Goal: Task Accomplishment & Management: Complete application form

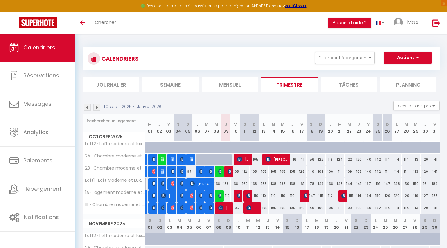
click at [242, 160] on img at bounding box center [239, 159] width 5 height 5
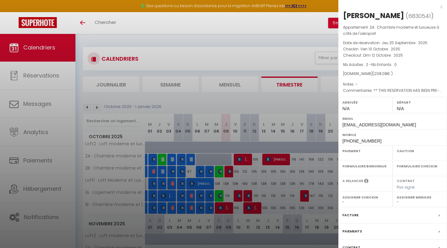
select select "OK"
select select "0"
select select "1"
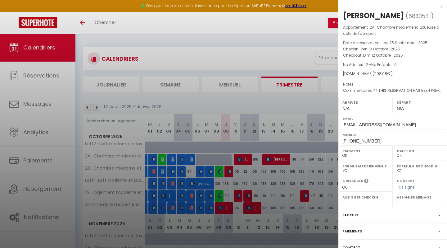
select select
click at [442, 7] on div "x" at bounding box center [391, 6] width 104 height 7
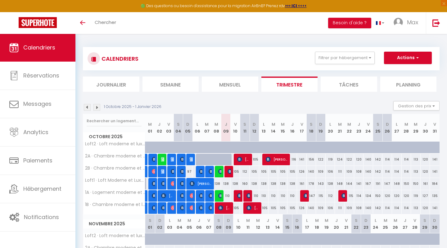
click at [246, 159] on span "[PERSON_NAME]" at bounding box center [243, 159] width 13 height 12
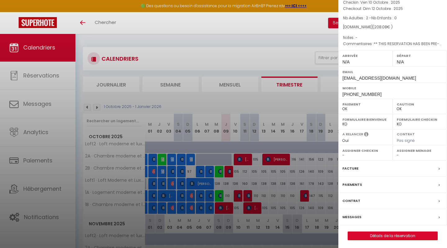
scroll to position [46, 0]
click at [384, 235] on link "Détails de la réservation" at bounding box center [392, 236] width 89 height 8
select select
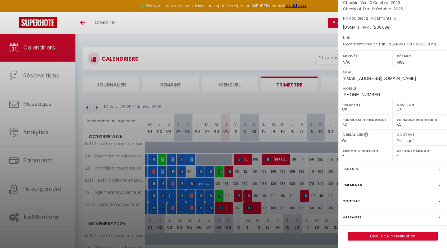
select select
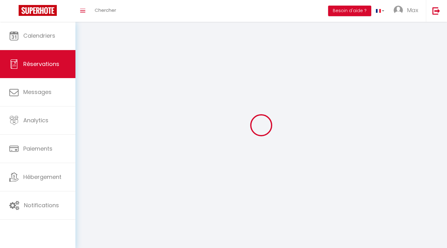
select select
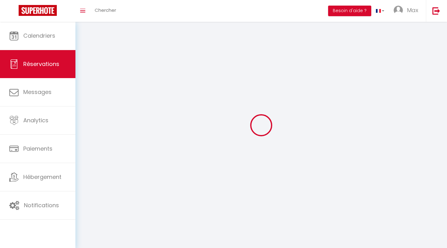
select select
checkbox input "false"
select select
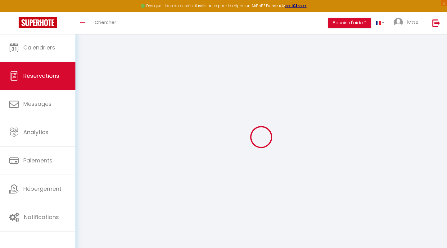
type input "Pelc"
type input "Aleksandra"
type input "paleks.230979@guest.booking.com"
type input "+48728361351"
type input "."
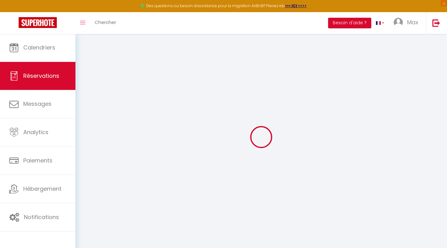
select select "PL"
type input "31.21"
type input "2.71"
select select "76013"
select select "1"
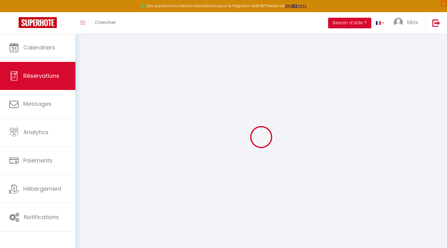
select select
type input "2"
select select "12"
select select "15"
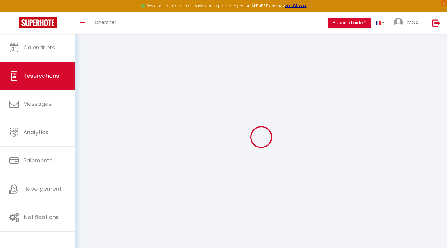
type input "208.08"
checkbox input "false"
type input "0"
select select "2"
type input "0"
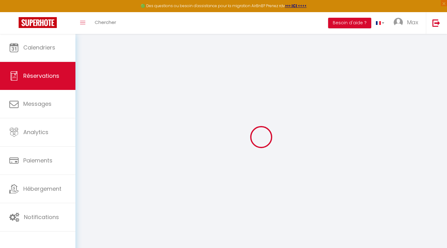
type input "0"
select select
checkbox input "false"
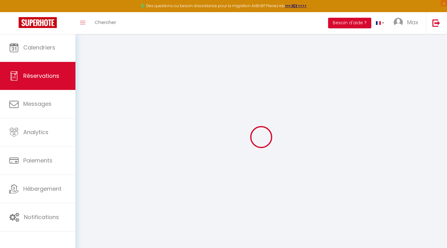
select select
checkbox input "false"
select select
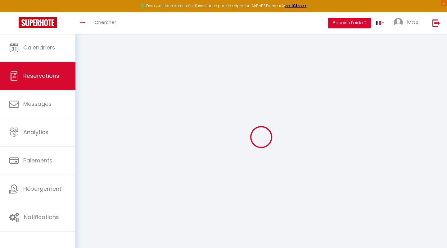
checkbox input "false"
type textarea "** THIS RESERVATION HAS BEEN PRE-PAID ** BOOKING NOTE : Payment charge is EUR 2…"
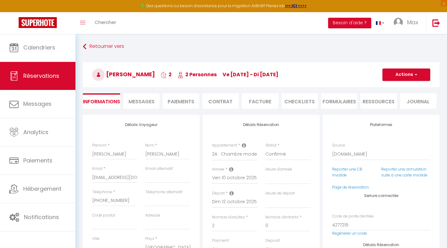
select select
checkbox input "false"
select select
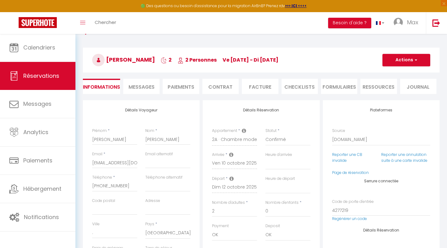
scroll to position [14, 0]
click at [395, 62] on button "Actions" at bounding box center [407, 60] width 48 height 12
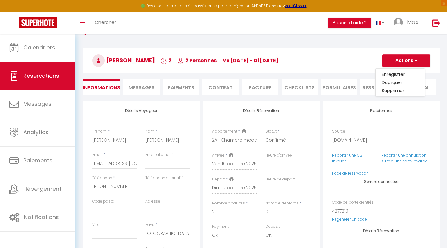
click at [361, 62] on h3 "Pelc Aleksandra 2 2 Personnes ve 10 Oct - di 12 Oct" at bounding box center [261, 60] width 357 height 25
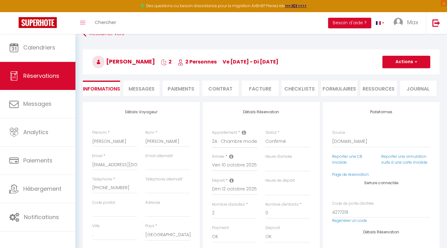
scroll to position [12, 0]
click at [417, 63] on span "button" at bounding box center [415, 62] width 4 height 6
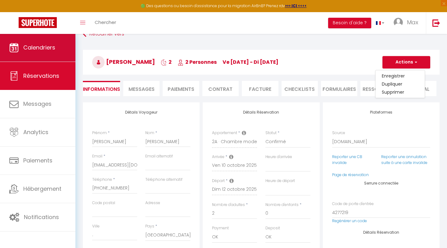
click at [44, 53] on link "Calendriers" at bounding box center [37, 48] width 75 height 28
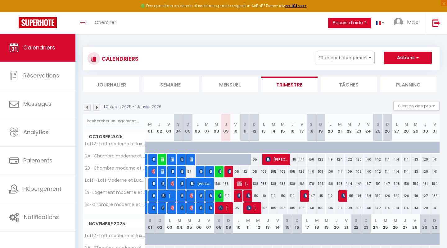
click at [241, 183] on img at bounding box center [239, 183] width 5 height 5
select select "OK"
select select "0"
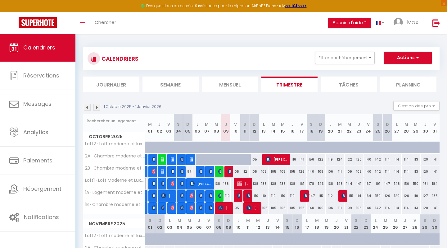
select select "1"
select select
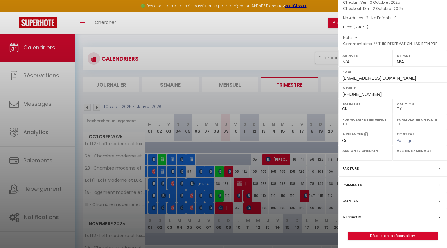
scroll to position [46, 0]
click at [380, 234] on link "Détails de la réservation" at bounding box center [392, 236] width 89 height 8
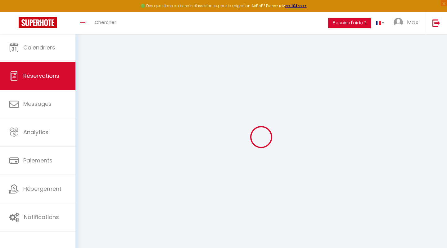
select select
checkbox input "false"
select select
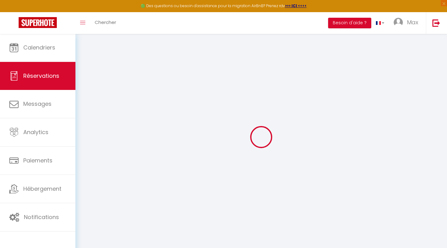
checkbox input "false"
type textarea "** THIS RESERVATION HAS BEEN PRE-PAID ** BOOKING NOTE : Payment charge is EUR 2…"
select select
checkbox input "false"
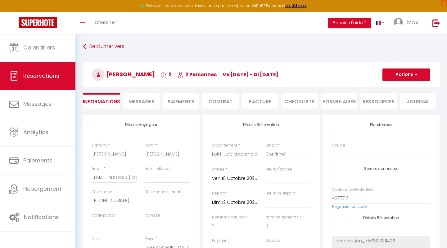
select select
checkbox input "false"
select select
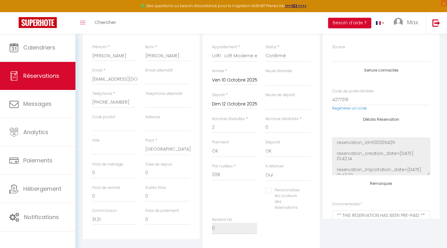
scroll to position [106, 0]
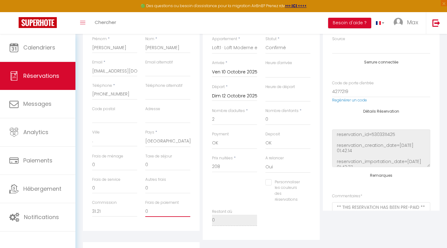
click at [153, 207] on input "0" at bounding box center [167, 210] width 45 height 11
select select
checkbox input "false"
type input "2"
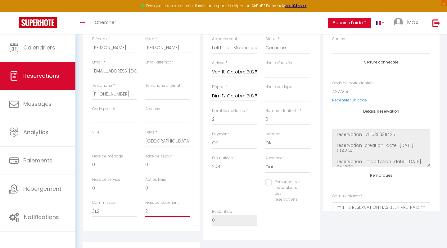
select select
checkbox input "false"
type input "2,71"
select select
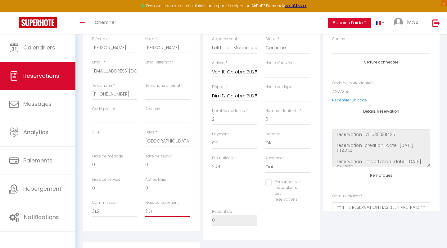
select select
checkbox input "false"
select select
checkbox input "false"
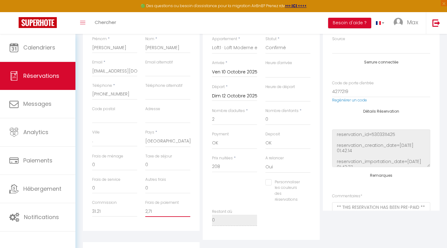
type input "2,71."
select select
checkbox input "false"
type input "2,71.7"
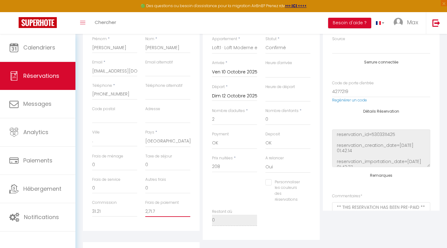
select select
checkbox input "false"
type input "2,71.71"
select select
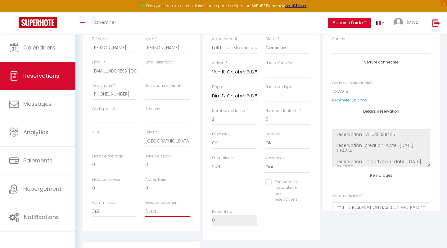
select select
checkbox input "false"
type input "2,71.7"
select select
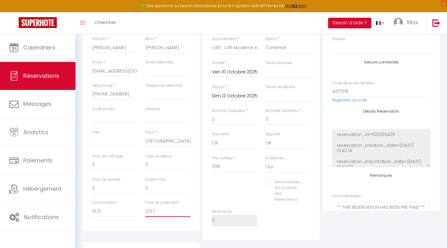
checkbox input "false"
type input "2,71."
select select
checkbox input "false"
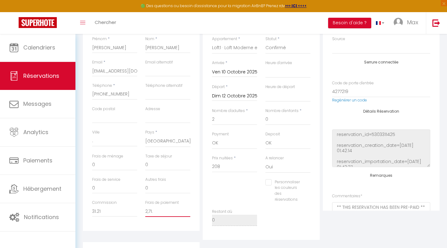
type input "2,71"
select select
checkbox input "false"
type input "2,7"
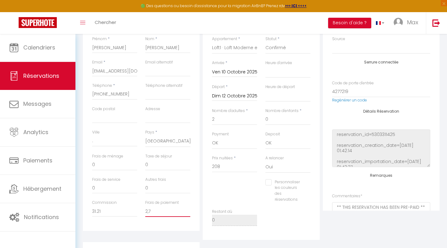
select select
checkbox input "false"
type input "2,"
select select
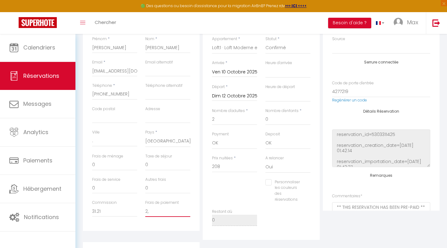
select select
checkbox input "false"
type input "2"
select select
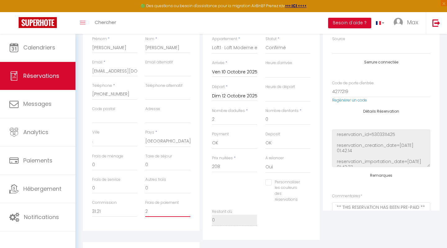
checkbox input "false"
type input "2."
select select
checkbox input "false"
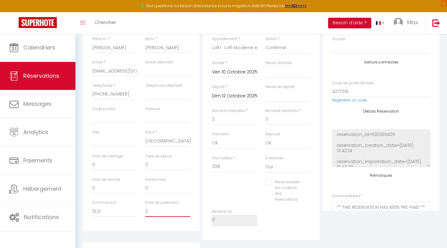
type input "2.7"
select select
checkbox input "false"
type input "2.71"
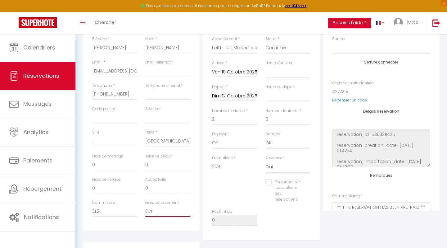
select select
checkbox input "false"
type input "2.71"
click at [156, 226] on div "Détails Voyageur Prénom * Pelc Nom * Aleksandra Email * paleks.230979@guest.boo…" at bounding box center [141, 119] width 117 height 222
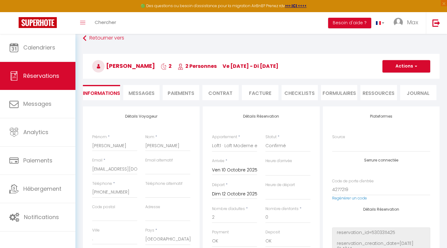
scroll to position [41, 0]
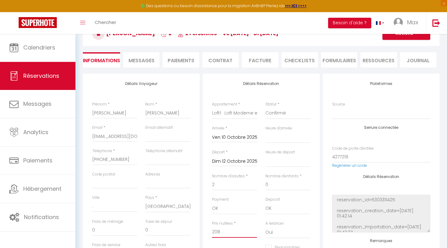
click at [229, 230] on input "208" at bounding box center [234, 231] width 45 height 11
type input "208."
select select
checkbox input "false"
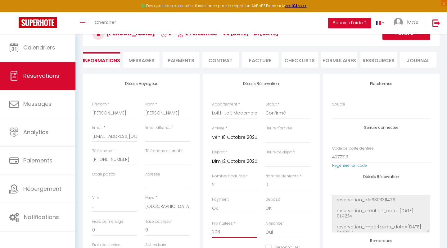
type input "208.0"
select select
checkbox input "false"
type input "208.08"
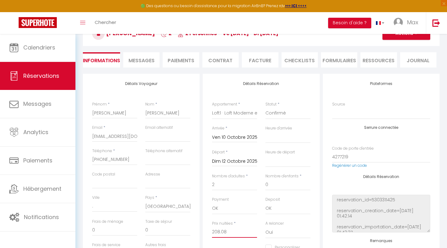
select select
checkbox input "false"
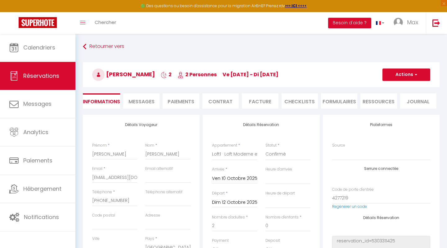
scroll to position [0, 0]
type input "208.08"
click at [416, 73] on span "button" at bounding box center [415, 75] width 4 height 6
click at [398, 87] on link "Enregistrer" at bounding box center [400, 88] width 49 height 8
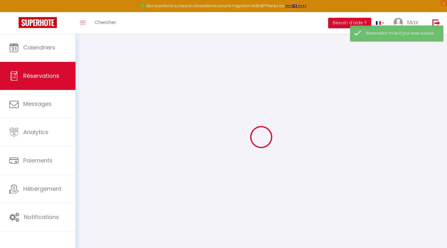
select select "all"
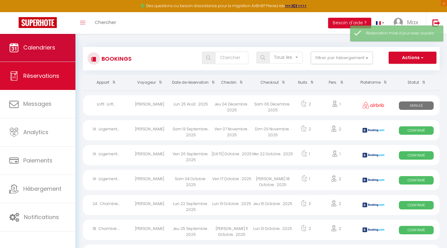
click at [48, 49] on span "Calendriers" at bounding box center [39, 47] width 32 height 8
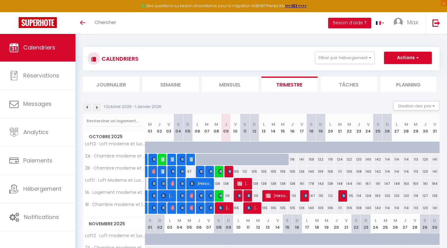
click at [278, 196] on span "[PERSON_NAME]" at bounding box center [277, 195] width 22 height 12
select select "OK"
select select "0"
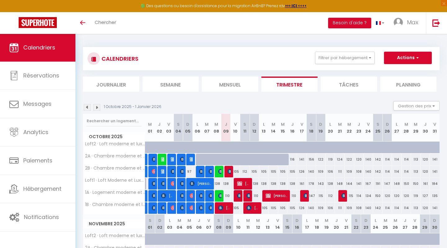
select select "1"
select select
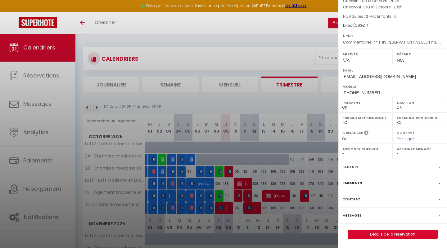
scroll to position [56, 0]
click at [384, 235] on link "Détails de la réservation" at bounding box center [392, 234] width 89 height 8
select select
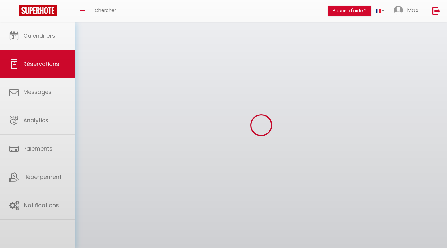
select select
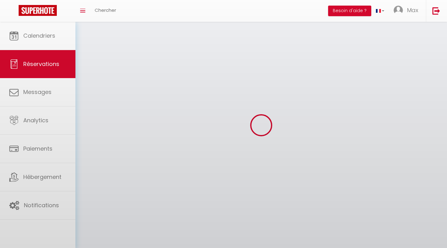
select select
checkbox input "false"
select select
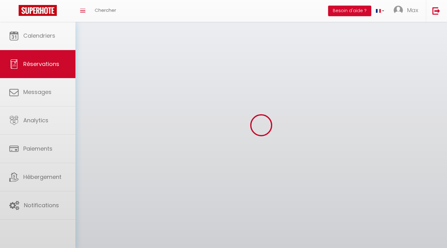
select select
checkbox input "false"
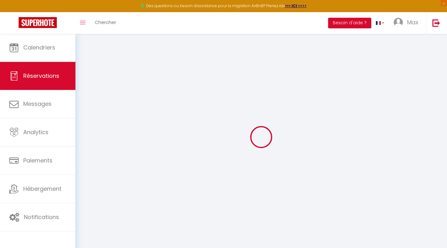
select select
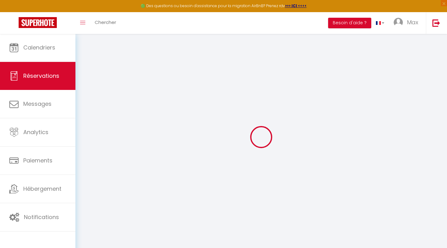
select select
checkbox input "false"
select select
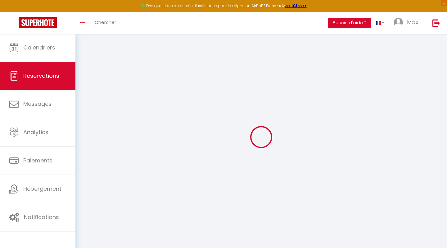
select select
checkbox input "false"
select select
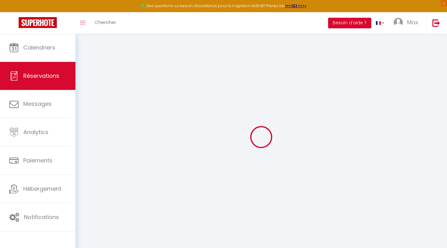
type input "[PERSON_NAME]"
type input "[EMAIL_ADDRESS][DOMAIN_NAME]"
type input "[PHONE_NUMBER]"
type input "."
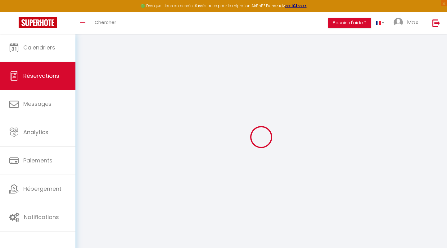
select select "IT"
type input "43.98"
select select "76016"
select select "1"
type input "Lun 13 Octobre 2025"
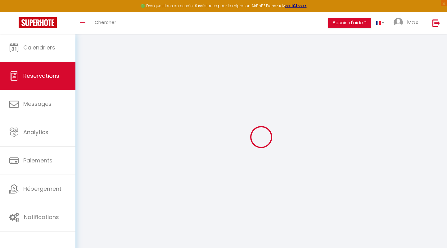
select select
type input "Jeu 16 Octobre 2025"
select select
type input "2"
select select "12"
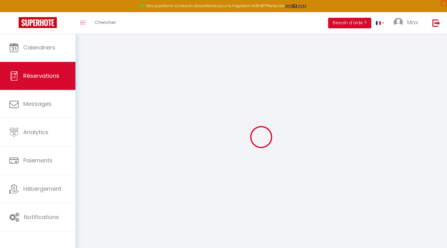
select select "15"
type input "293"
checkbox input "false"
type input "0"
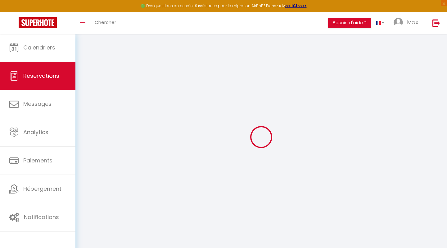
type input "0"
select select
checkbox input "false"
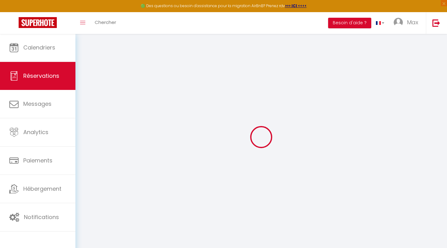
select select
checkbox input "false"
select select
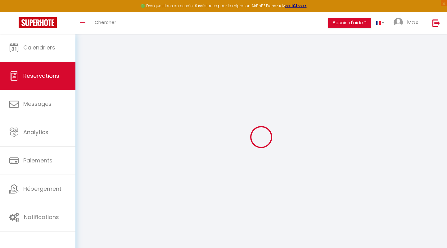
checkbox input "false"
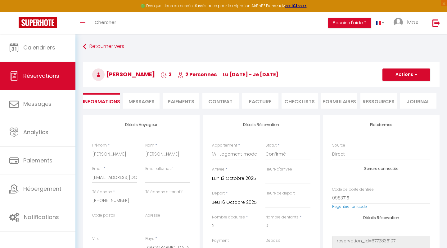
select select
checkbox input "false"
type textarea "** THIS RESERVATION HAS BEEN PRE-PAID ** BOOKING NOTE : Payment charge is EUR 3…"
select select
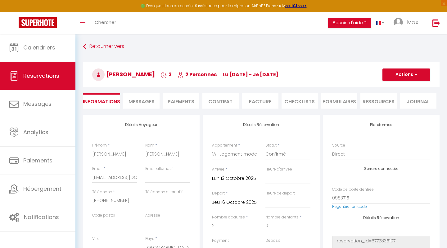
select select
checkbox input "false"
select select
